Goal: Information Seeking & Learning: Learn about a topic

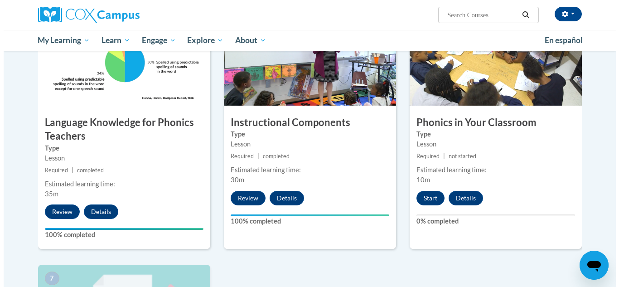
scroll to position [460, 0]
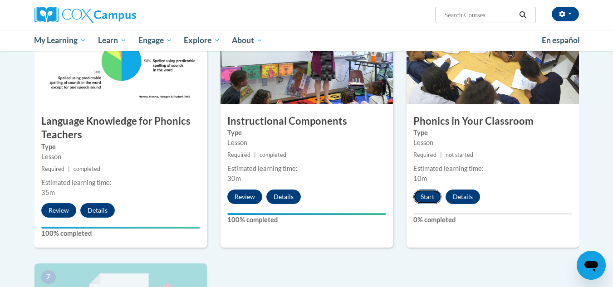
click at [428, 199] on button "Start" at bounding box center [427, 197] width 28 height 15
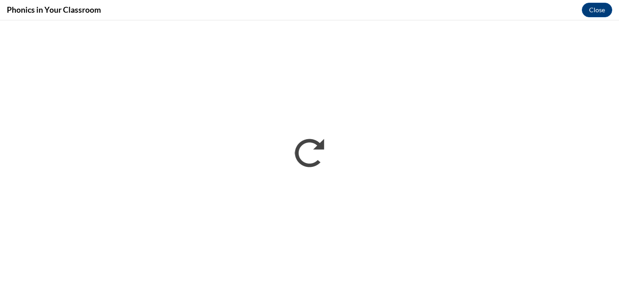
scroll to position [0, 0]
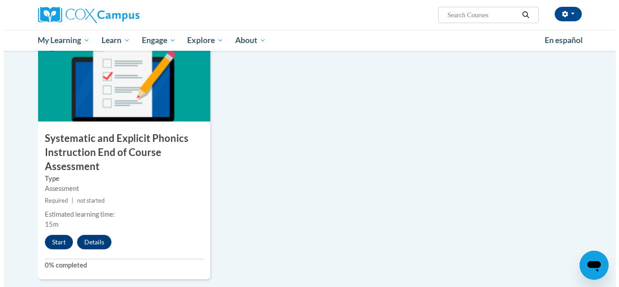
scroll to position [704, 0]
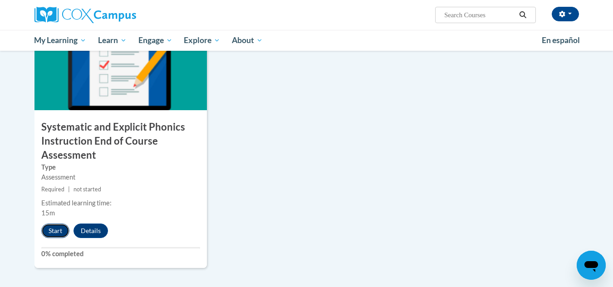
click at [54, 228] on button "Start" at bounding box center [55, 231] width 28 height 15
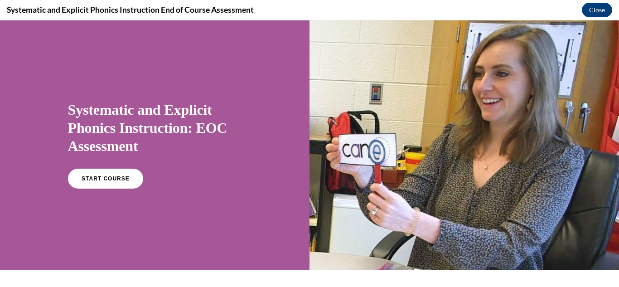
scroll to position [0, 0]
click at [100, 180] on span "START COURSE" at bounding box center [105, 179] width 50 height 7
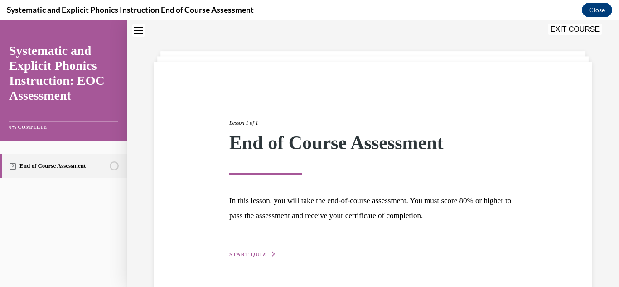
scroll to position [54, 0]
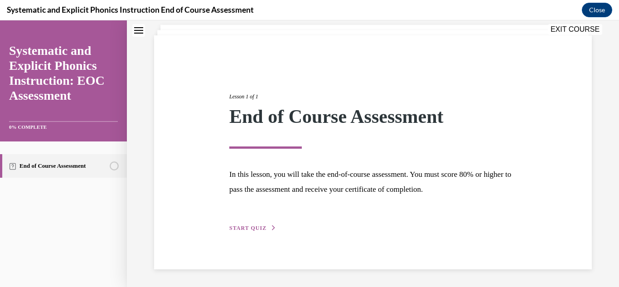
click at [259, 231] on span "START QUIZ" at bounding box center [247, 228] width 37 height 6
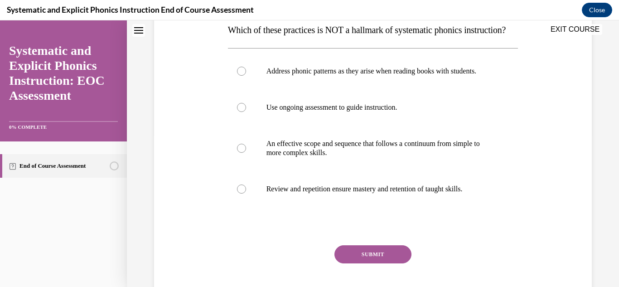
scroll to position [152, 0]
click at [417, 75] on p "Address phonic patterns as they arise when reading books with students." at bounding box center [381, 70] width 229 height 9
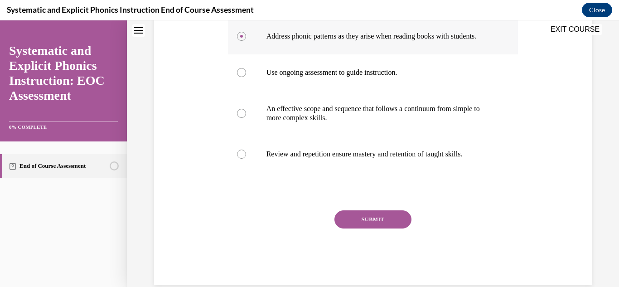
scroll to position [230, 0]
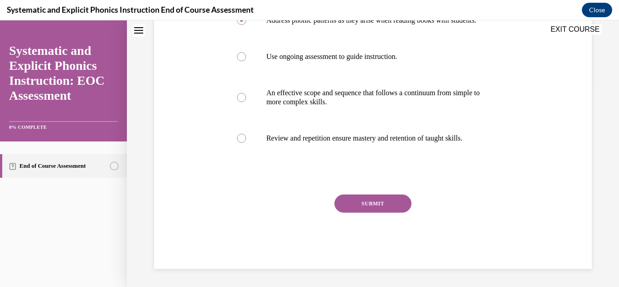
click at [387, 209] on button "SUBMIT" at bounding box center [373, 204] width 77 height 18
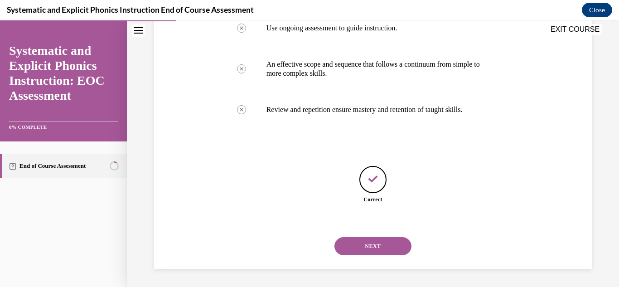
scroll to position [258, 0]
click at [395, 249] on button "NEXT" at bounding box center [373, 246] width 77 height 18
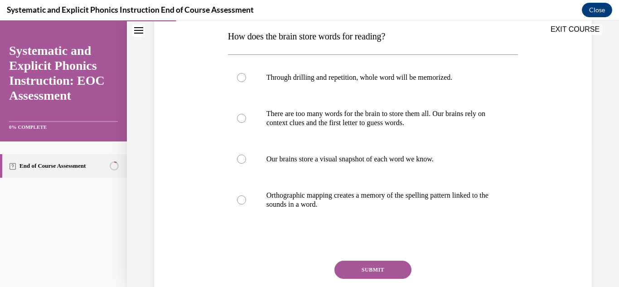
scroll to position [147, 0]
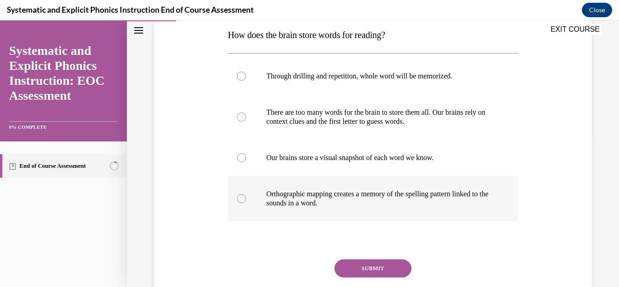
click at [438, 200] on p "Orthographic mapping creates a memory of the spelling pattern linked to the sou…" at bounding box center [381, 199] width 229 height 18
click at [387, 272] on button "SUBMIT" at bounding box center [373, 268] width 77 height 18
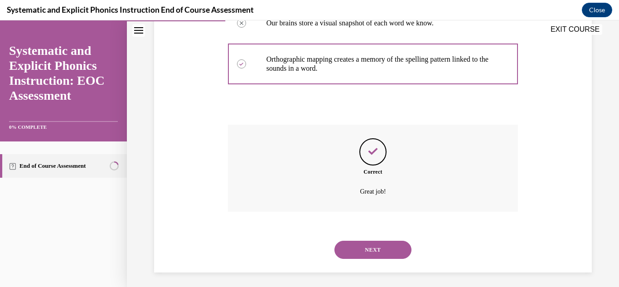
scroll to position [285, 0]
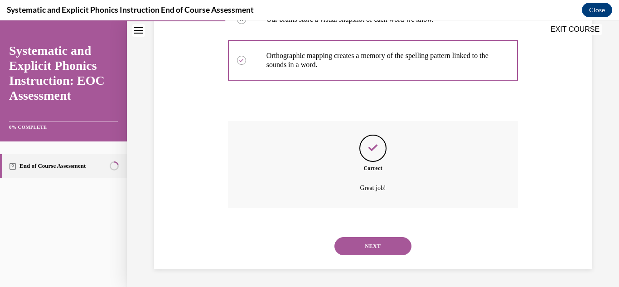
click at [392, 249] on button "NEXT" at bounding box center [373, 246] width 77 height 18
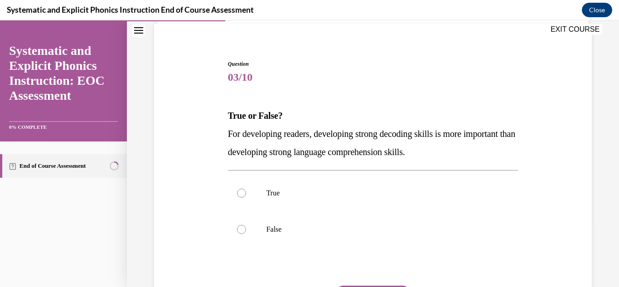
scroll to position [68, 0]
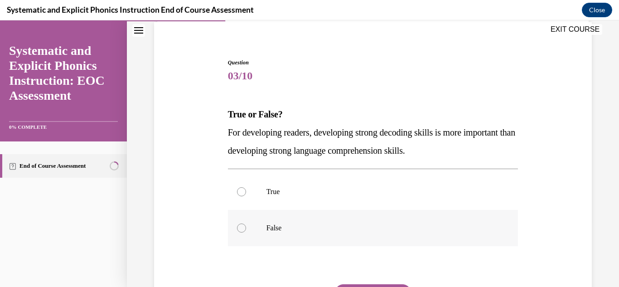
click at [303, 234] on div at bounding box center [373, 228] width 291 height 36
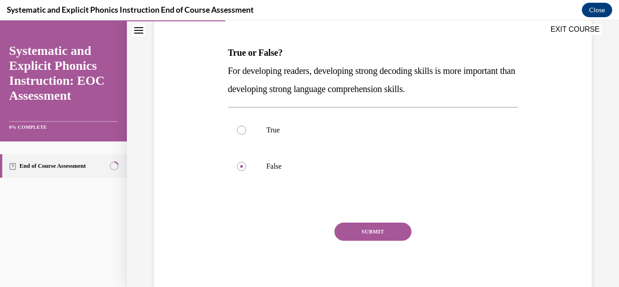
click at [390, 235] on button "SUBMIT" at bounding box center [373, 232] width 77 height 18
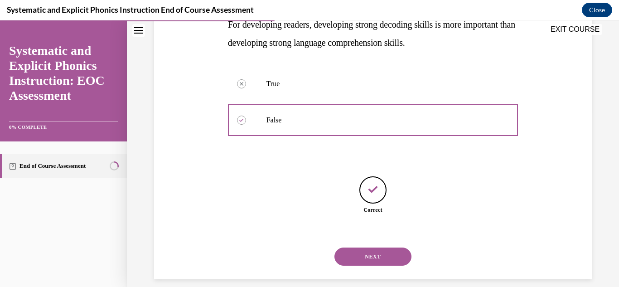
scroll to position [186, 0]
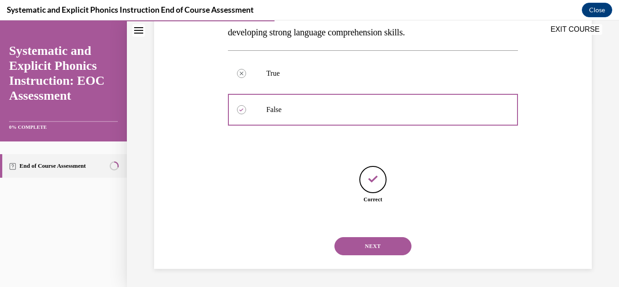
click at [391, 250] on button "NEXT" at bounding box center [373, 246] width 77 height 18
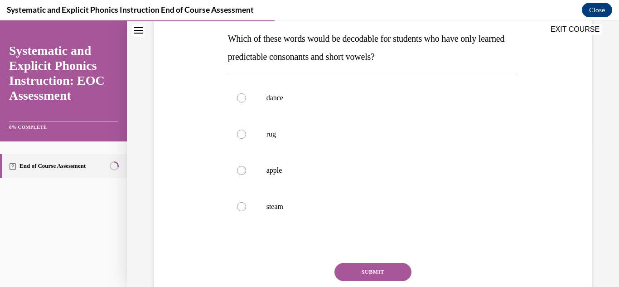
scroll to position [144, 0]
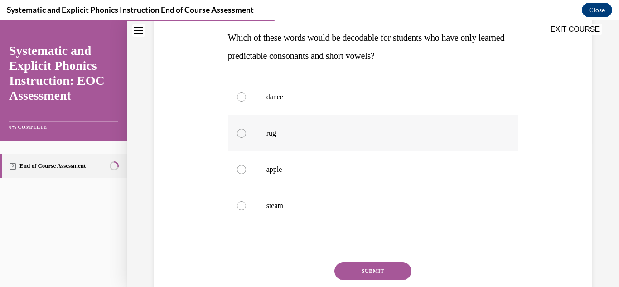
click at [286, 139] on div at bounding box center [373, 133] width 291 height 36
click at [381, 274] on button "SUBMIT" at bounding box center [373, 271] width 77 height 18
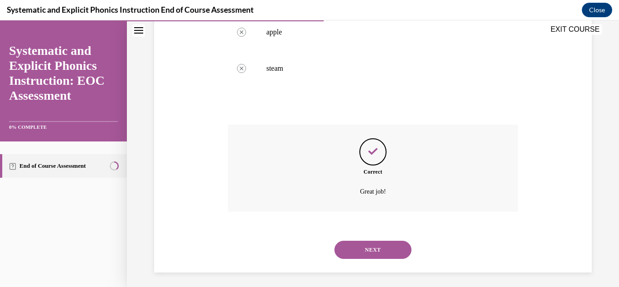
scroll to position [285, 0]
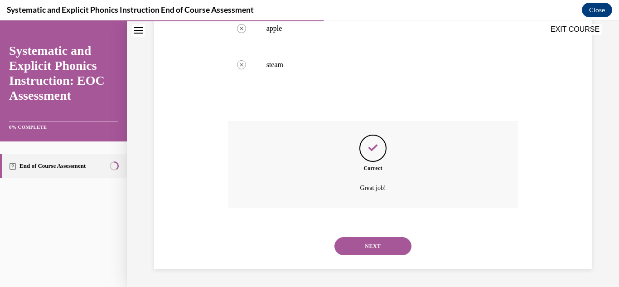
click at [383, 253] on button "NEXT" at bounding box center [373, 246] width 77 height 18
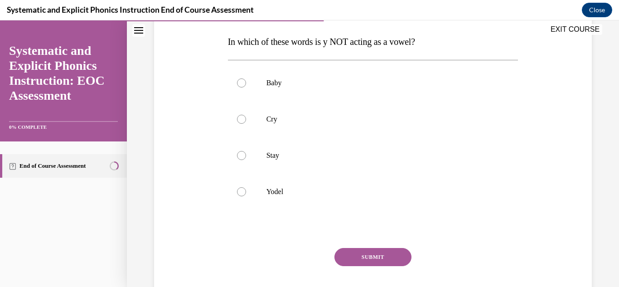
scroll to position [142, 0]
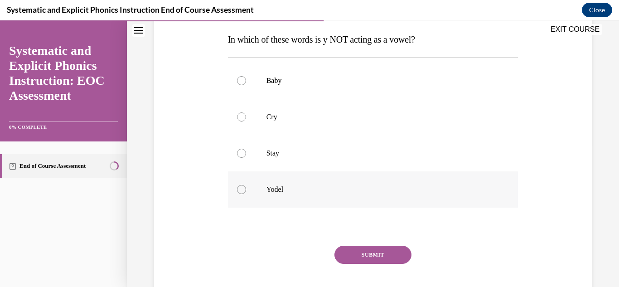
click at [272, 197] on div at bounding box center [373, 189] width 291 height 36
click at [392, 262] on button "SUBMIT" at bounding box center [373, 255] width 77 height 18
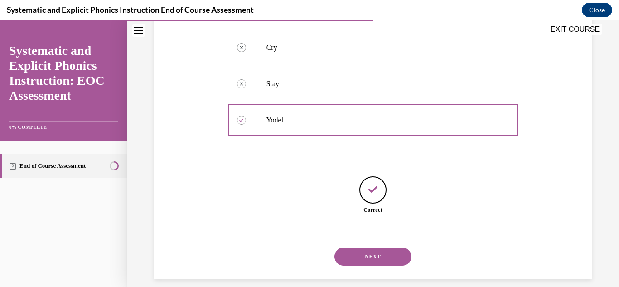
scroll to position [222, 0]
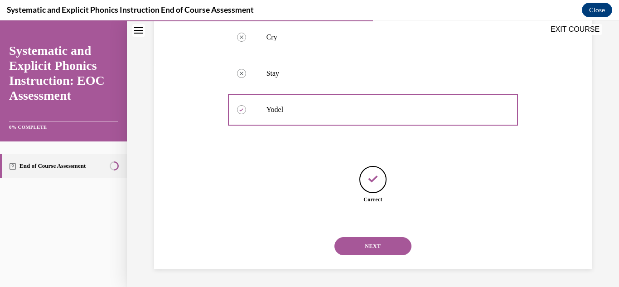
click at [391, 250] on button "NEXT" at bounding box center [373, 246] width 77 height 18
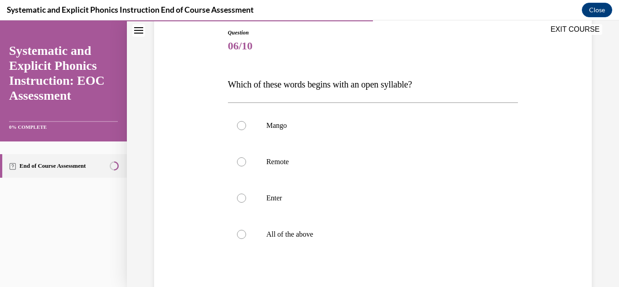
scroll to position [101, 0]
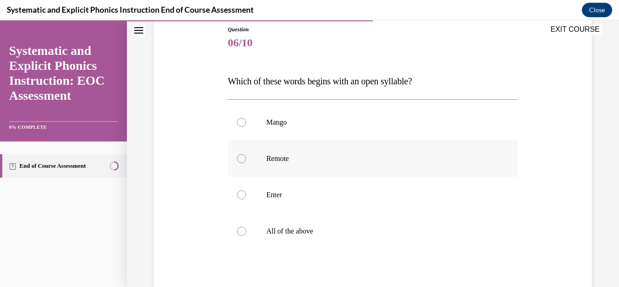
click at [293, 161] on p "Remote" at bounding box center [381, 158] width 229 height 9
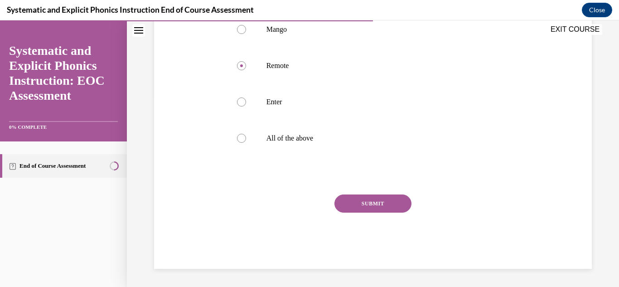
click at [395, 210] on button "SUBMIT" at bounding box center [373, 204] width 77 height 18
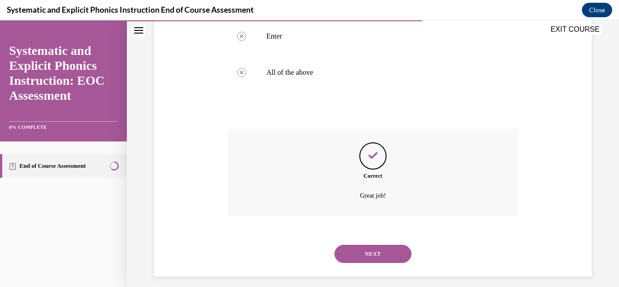
scroll to position [267, 0]
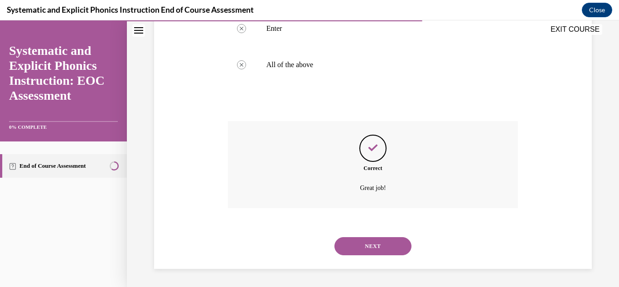
click at [390, 249] on button "NEXT" at bounding box center [373, 246] width 77 height 18
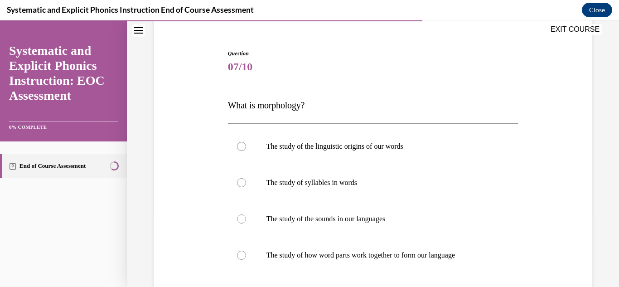
scroll to position [80, 0]
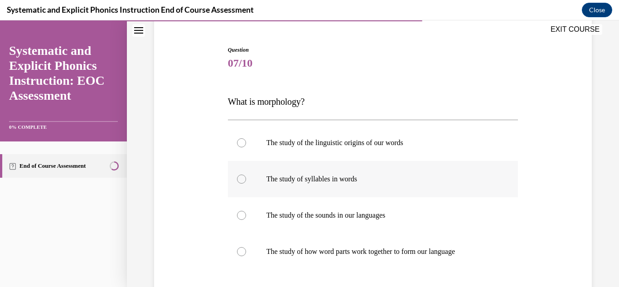
click at [339, 190] on div at bounding box center [373, 179] width 291 height 36
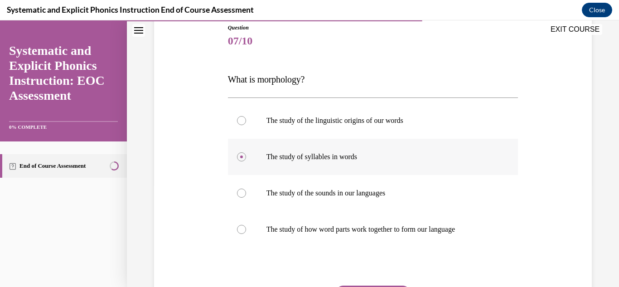
scroll to position [108, 0]
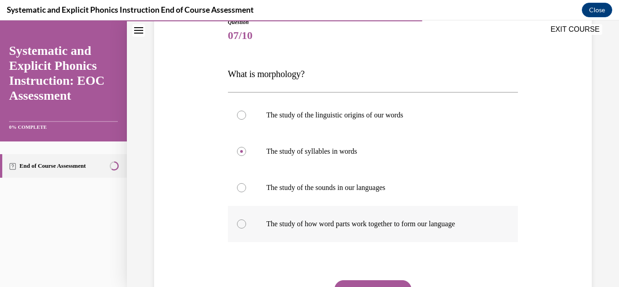
click at [458, 234] on div at bounding box center [373, 224] width 291 height 36
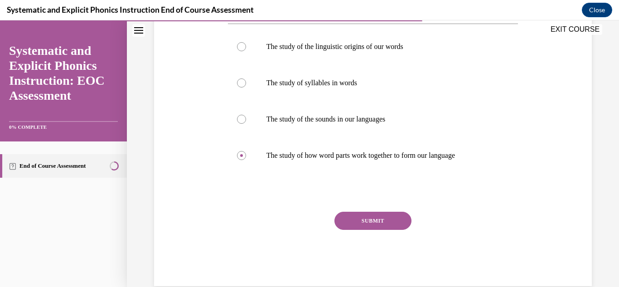
click at [385, 226] on button "SUBMIT" at bounding box center [373, 221] width 77 height 18
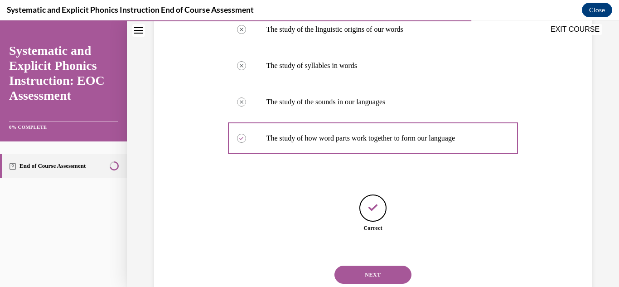
scroll to position [222, 0]
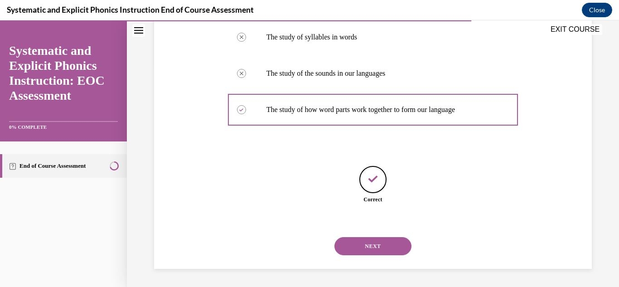
click at [385, 245] on button "NEXT" at bounding box center [373, 246] width 77 height 18
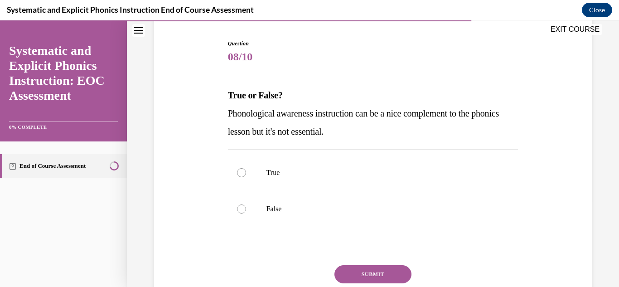
scroll to position [88, 0]
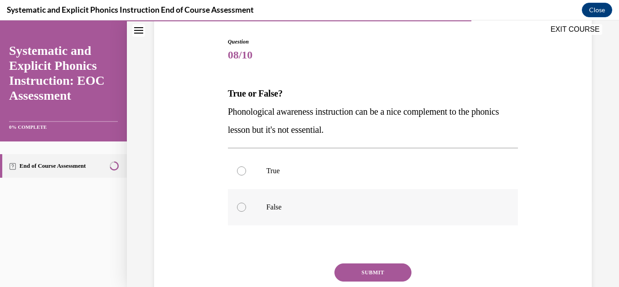
click at [268, 215] on div at bounding box center [373, 207] width 291 height 36
click at [379, 273] on button "SUBMIT" at bounding box center [373, 272] width 77 height 18
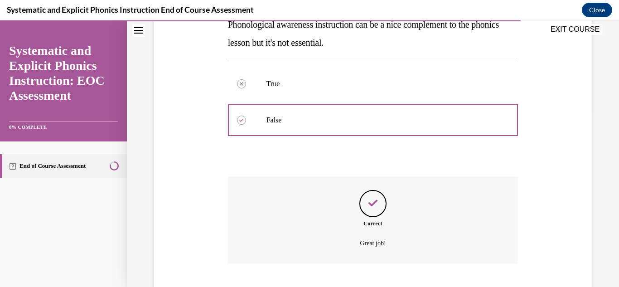
scroll to position [231, 0]
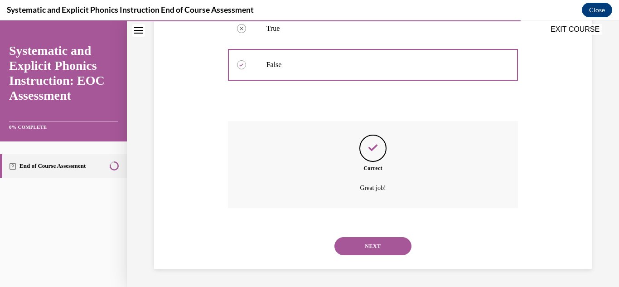
click at [385, 250] on button "NEXT" at bounding box center [373, 246] width 77 height 18
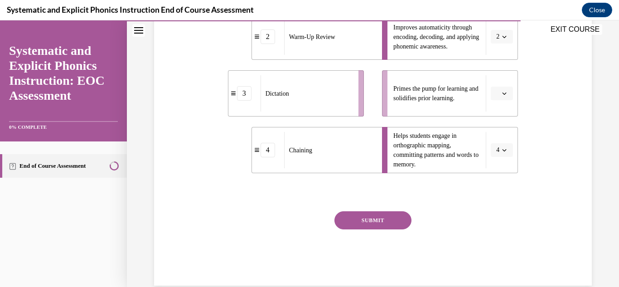
scroll to position [284, 0]
click at [375, 224] on button "SUBMIT" at bounding box center [373, 220] width 77 height 18
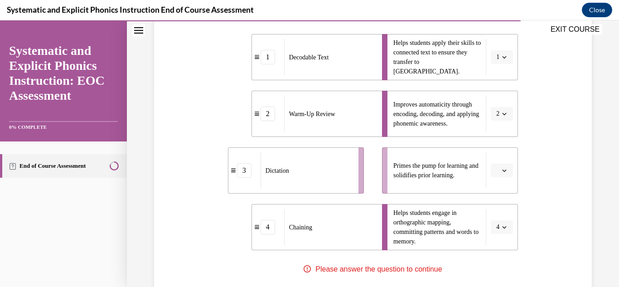
scroll to position [206, 0]
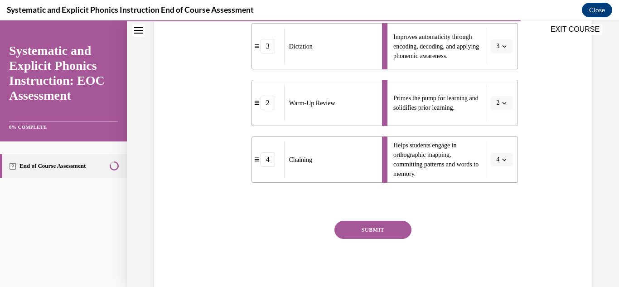
click at [389, 234] on button "SUBMIT" at bounding box center [373, 230] width 77 height 18
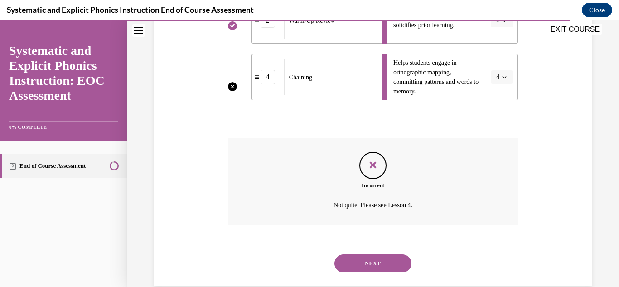
scroll to position [374, 0]
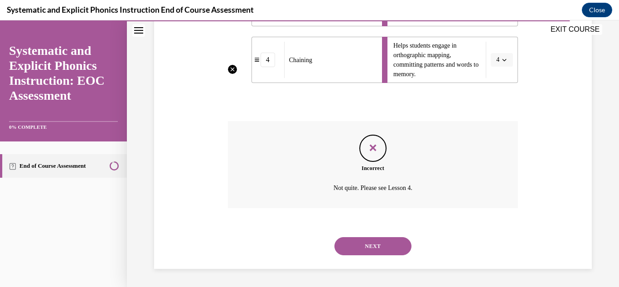
click at [394, 248] on button "NEXT" at bounding box center [373, 246] width 77 height 18
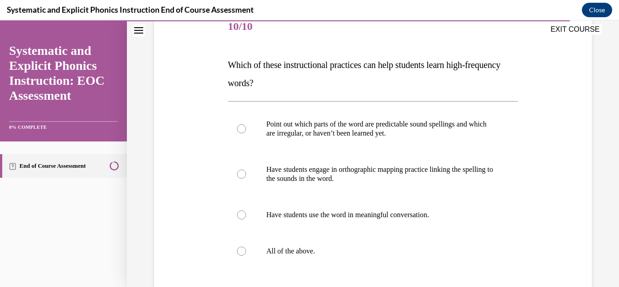
scroll to position [118, 0]
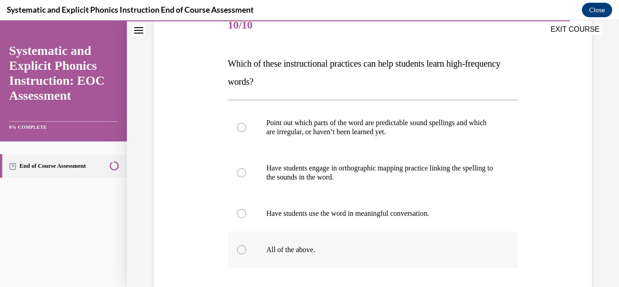
click at [300, 254] on p "All of the above." at bounding box center [381, 249] width 229 height 9
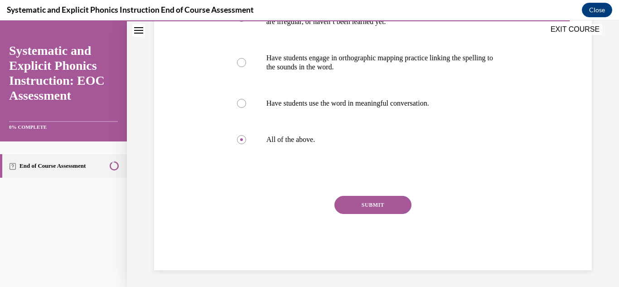
click at [384, 208] on button "SUBMIT" at bounding box center [373, 205] width 77 height 18
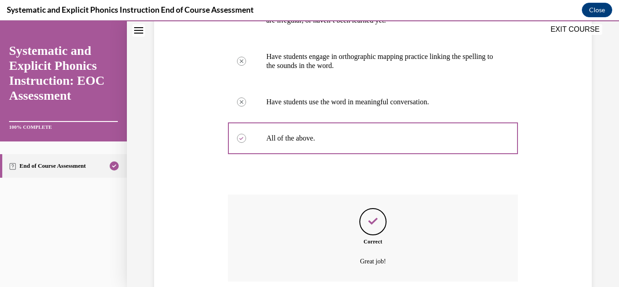
scroll to position [303, 0]
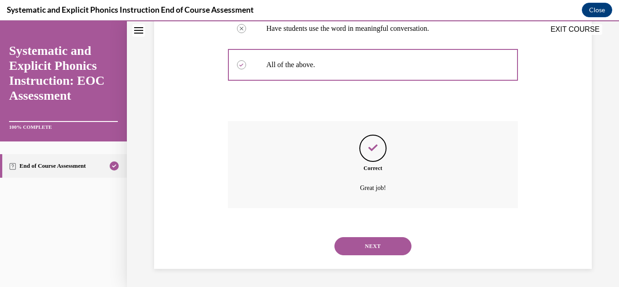
click at [390, 253] on button "NEXT" at bounding box center [373, 246] width 77 height 18
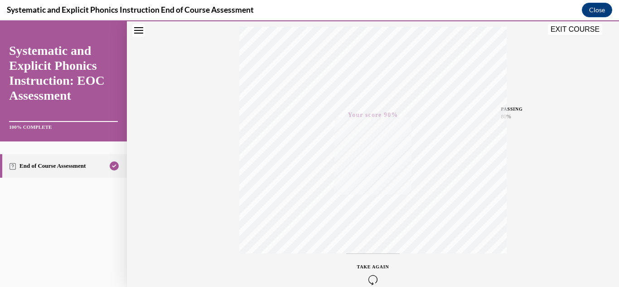
scroll to position [137, 0]
click at [581, 31] on button "EXIT COURSE" at bounding box center [575, 29] width 54 height 11
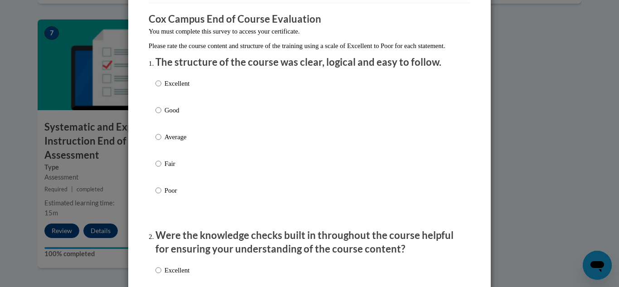
scroll to position [72, 0]
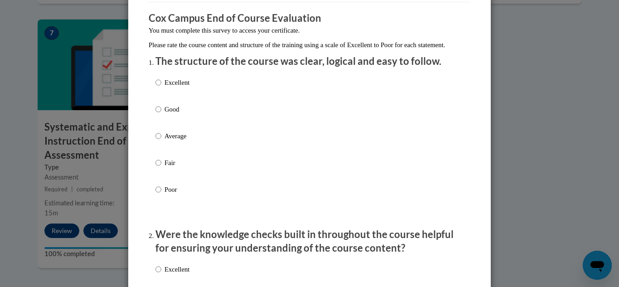
click at [169, 125] on label "Good" at bounding box center [173, 116] width 34 height 24
click at [161, 114] on input "Good" at bounding box center [159, 109] width 6 height 10
radio input "true"
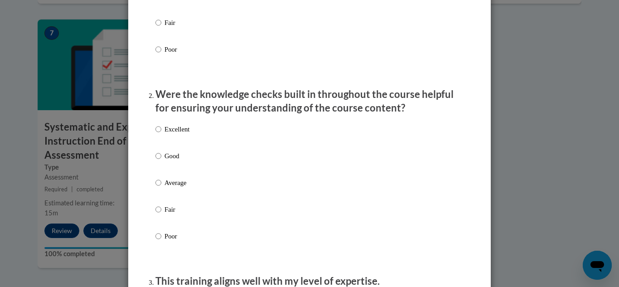
scroll to position [221, 0]
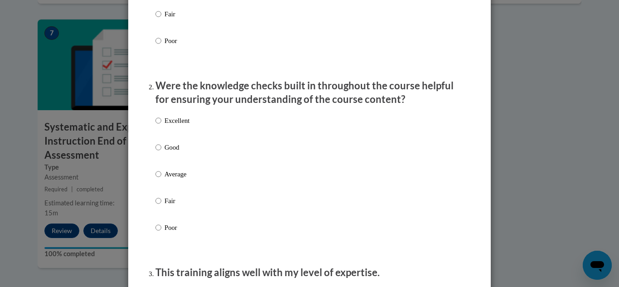
click at [173, 152] on p "Good" at bounding box center [177, 147] width 25 height 10
click at [161, 152] on input "Good" at bounding box center [159, 147] width 6 height 10
radio input "true"
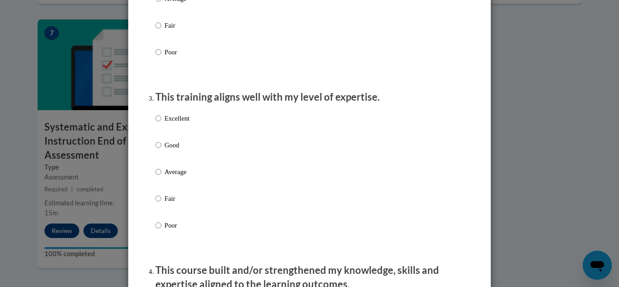
scroll to position [403, 0]
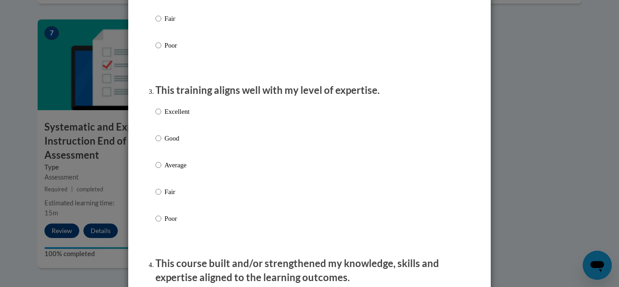
click at [180, 154] on label "Good" at bounding box center [173, 145] width 34 height 24
click at [161, 143] on input "Good" at bounding box center [159, 138] width 6 height 10
radio input "true"
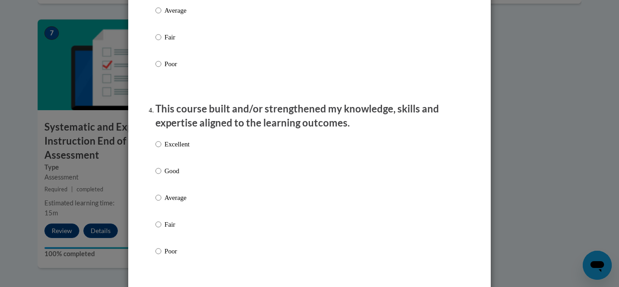
scroll to position [562, 0]
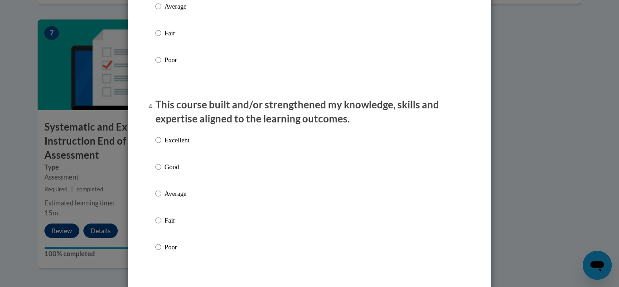
click at [178, 182] on label "Good" at bounding box center [173, 174] width 34 height 24
click at [161, 172] on input "Good" at bounding box center [159, 167] width 6 height 10
radio input "true"
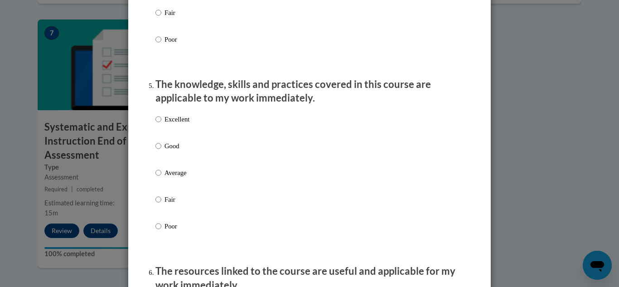
scroll to position [784, 0]
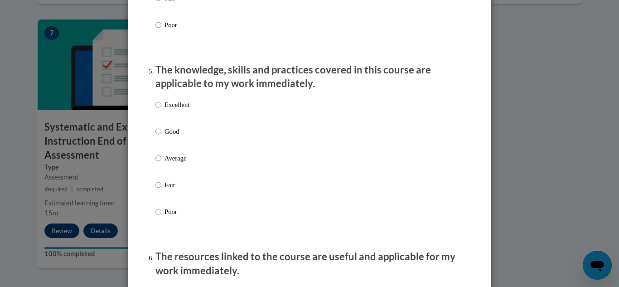
click at [175, 145] on label "Good" at bounding box center [173, 139] width 34 height 24
click at [161, 137] on input "Good" at bounding box center [159, 132] width 6 height 10
radio input "true"
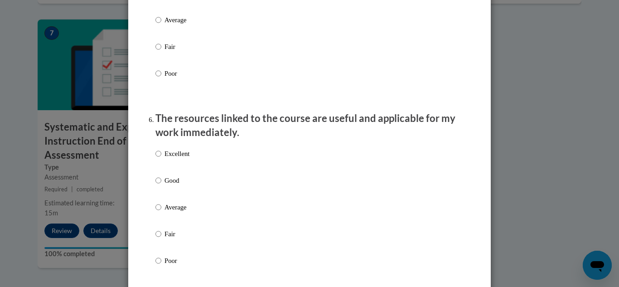
scroll to position [951, 0]
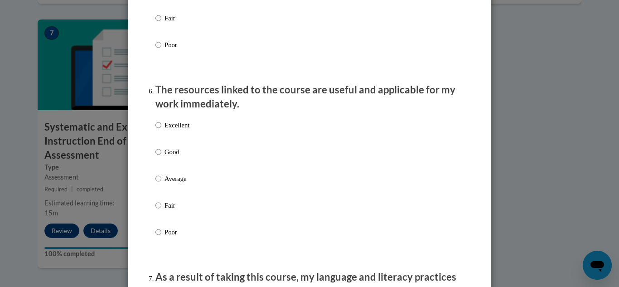
click at [183, 157] on p "Good" at bounding box center [177, 152] width 25 height 10
click at [161, 157] on input "Good" at bounding box center [159, 152] width 6 height 10
radio input "true"
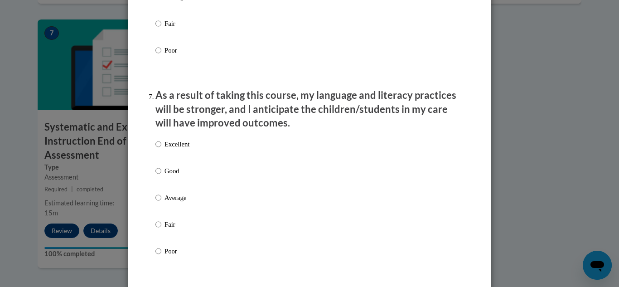
scroll to position [1134, 0]
click at [171, 175] on p "Good" at bounding box center [177, 170] width 25 height 10
click at [161, 175] on input "Good" at bounding box center [159, 170] width 6 height 10
radio input "true"
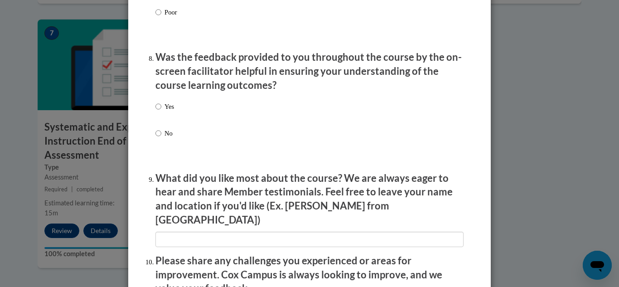
scroll to position [1372, 0]
click at [170, 118] on label "Yes" at bounding box center [165, 113] width 19 height 24
click at [161, 111] on input "Yes" at bounding box center [159, 106] width 6 height 10
radio input "true"
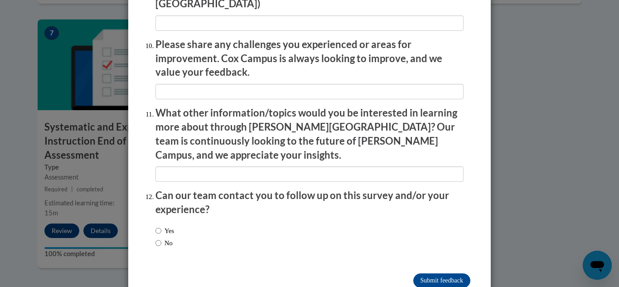
scroll to position [1597, 0]
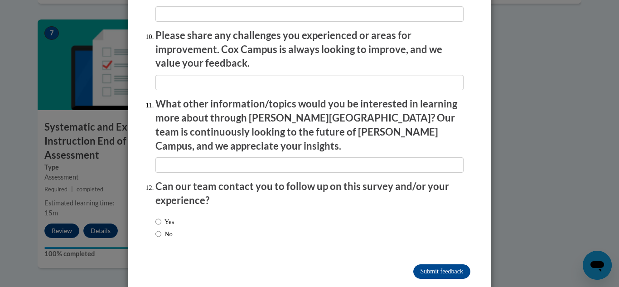
click at [165, 229] on label "No" at bounding box center [164, 234] width 17 height 10
click at [161, 229] on input "No" at bounding box center [159, 234] width 6 height 10
radio input "true"
click at [442, 264] on input "Submit feedback" at bounding box center [442, 271] width 57 height 15
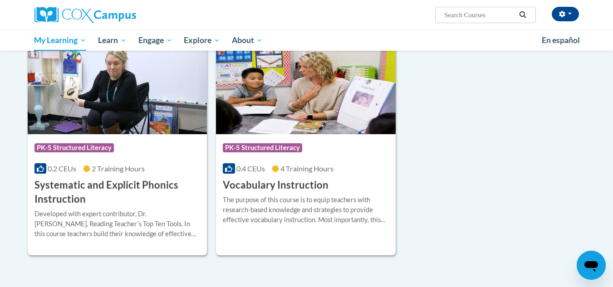
scroll to position [668, 0]
